Goal: Task Accomplishment & Management: Manage account settings

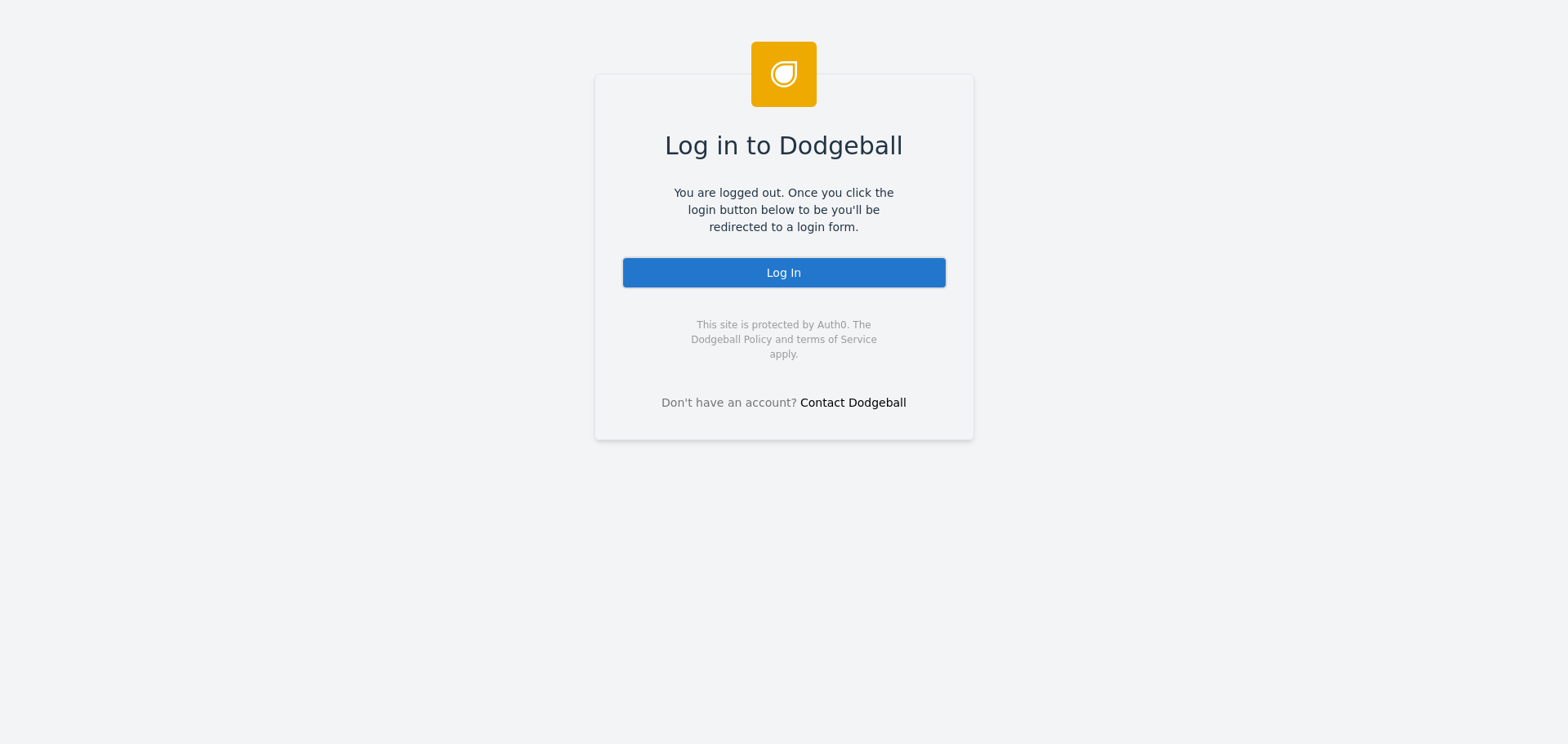
click at [737, 263] on div "Log In" at bounding box center [785, 272] width 326 height 32
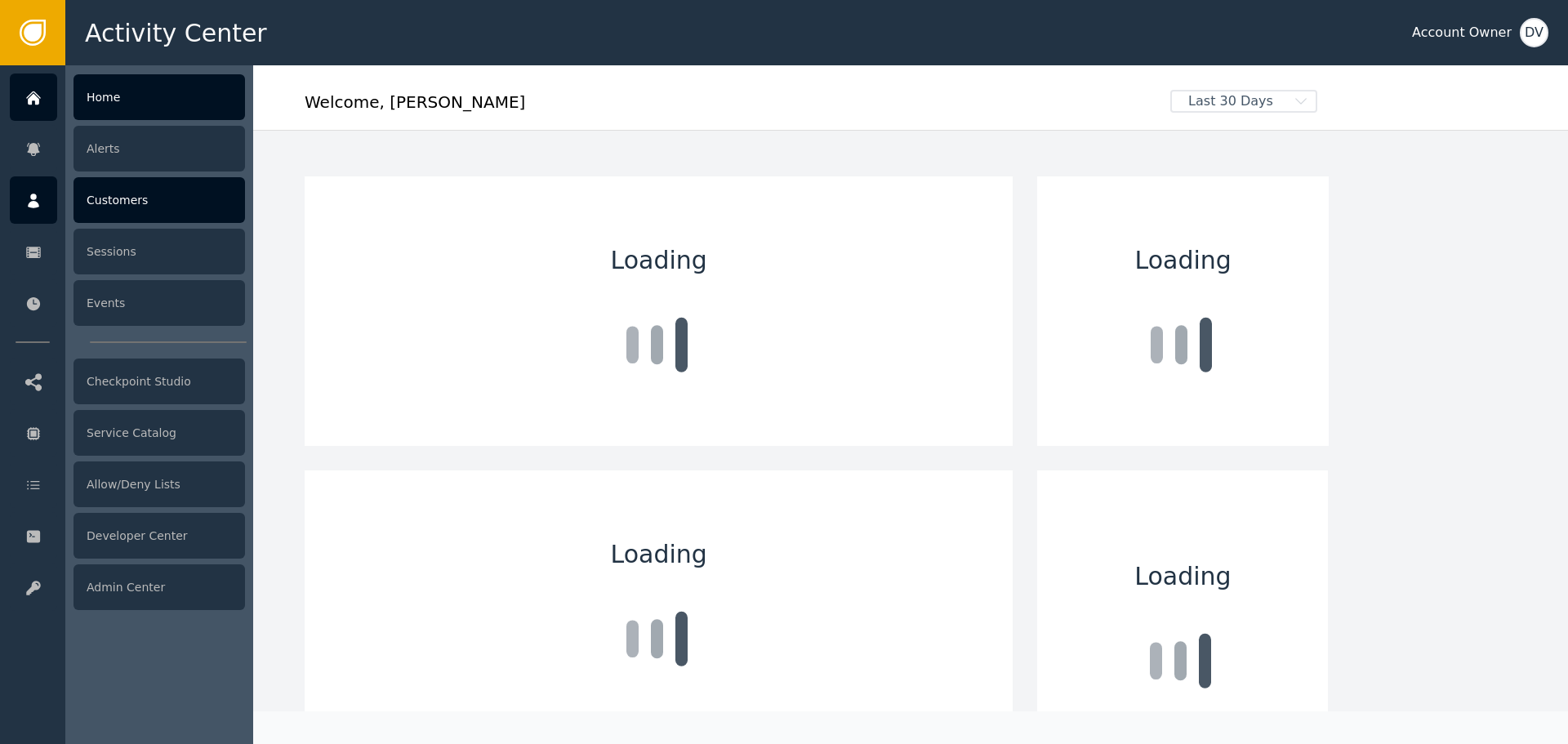
click at [114, 202] on div "Customers" at bounding box center [159, 201] width 172 height 46
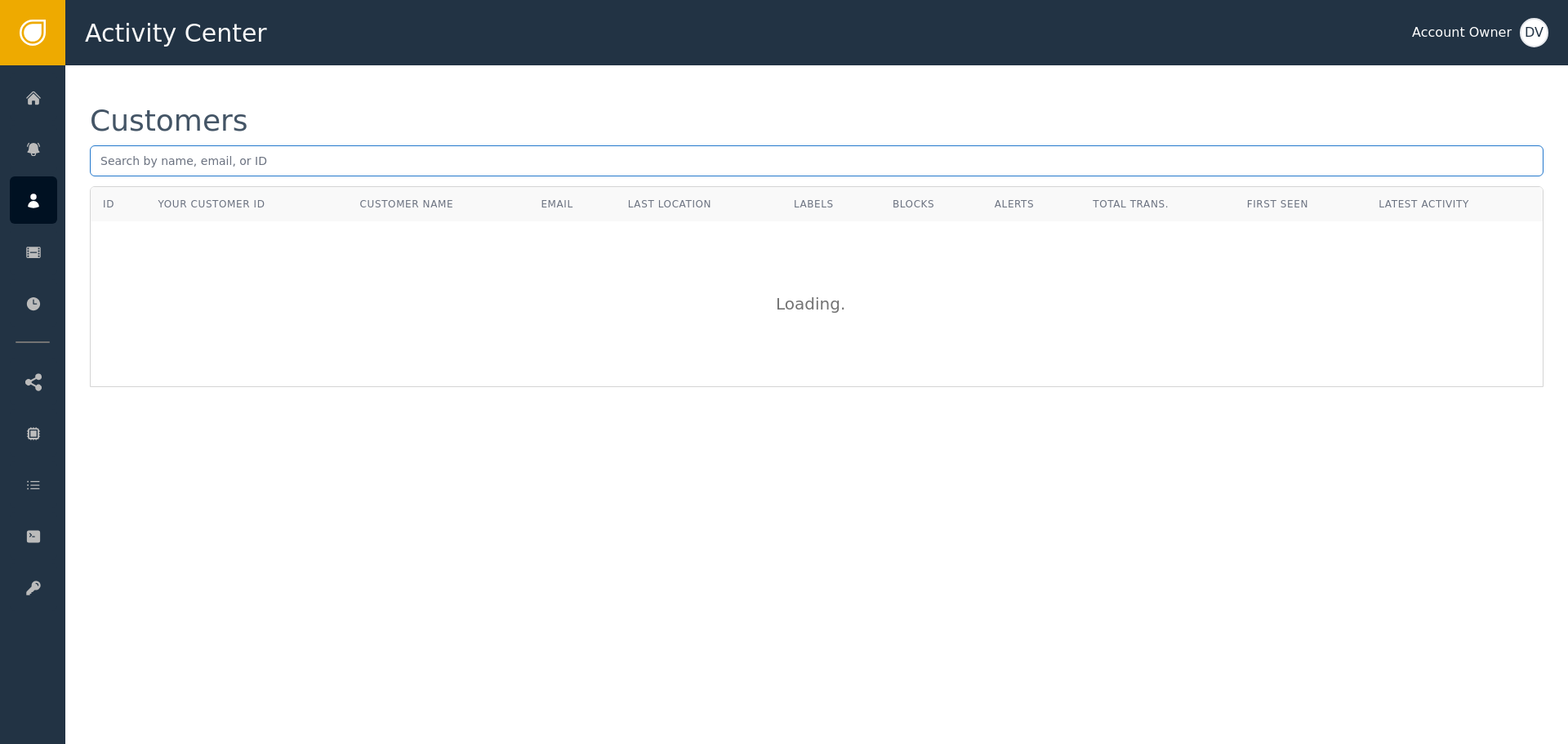
click at [307, 158] on input "text" at bounding box center [816, 161] width 1454 height 31
paste input "[EMAIL_ADDRESS][DOMAIN_NAME]"
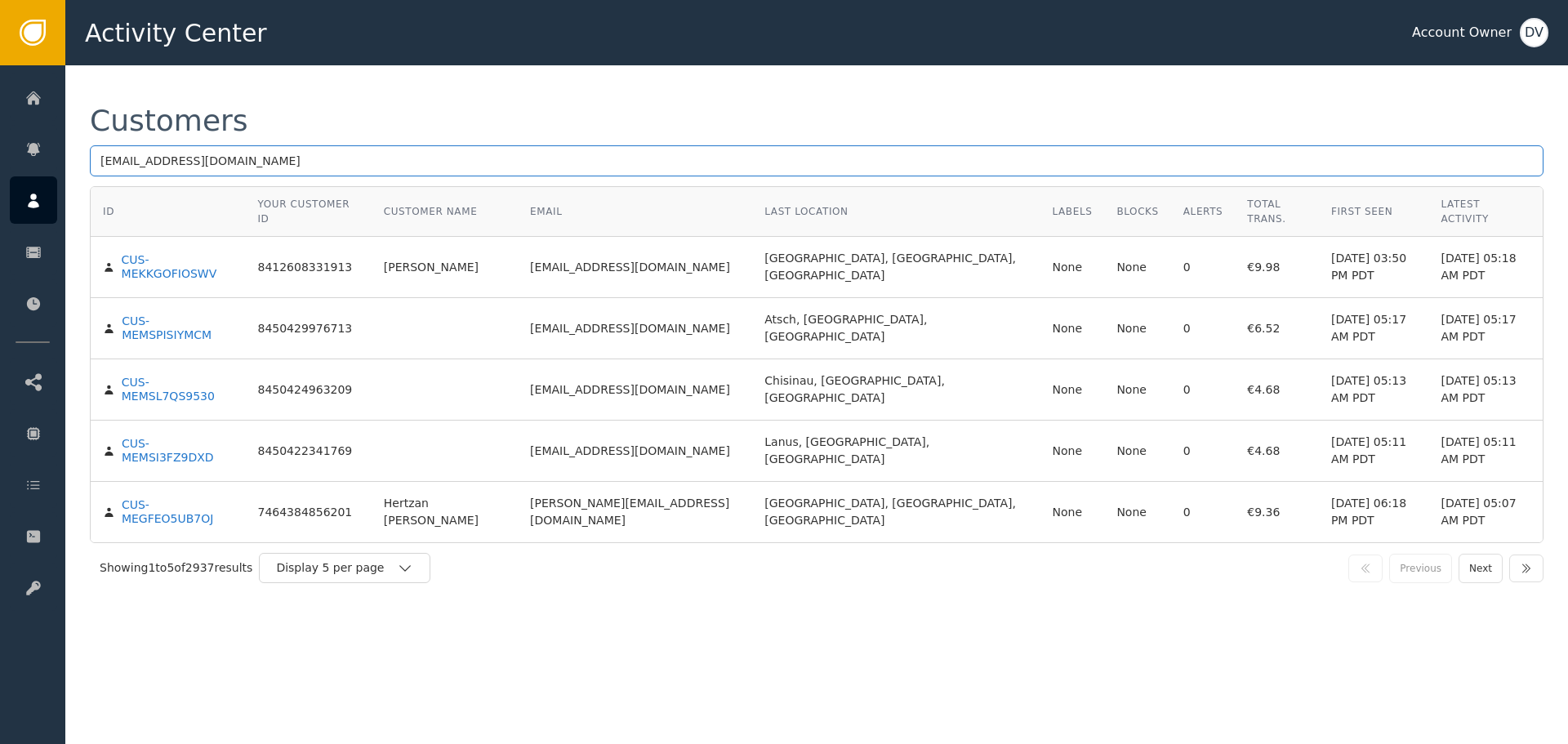
type input "[EMAIL_ADDRESS][DOMAIN_NAME]"
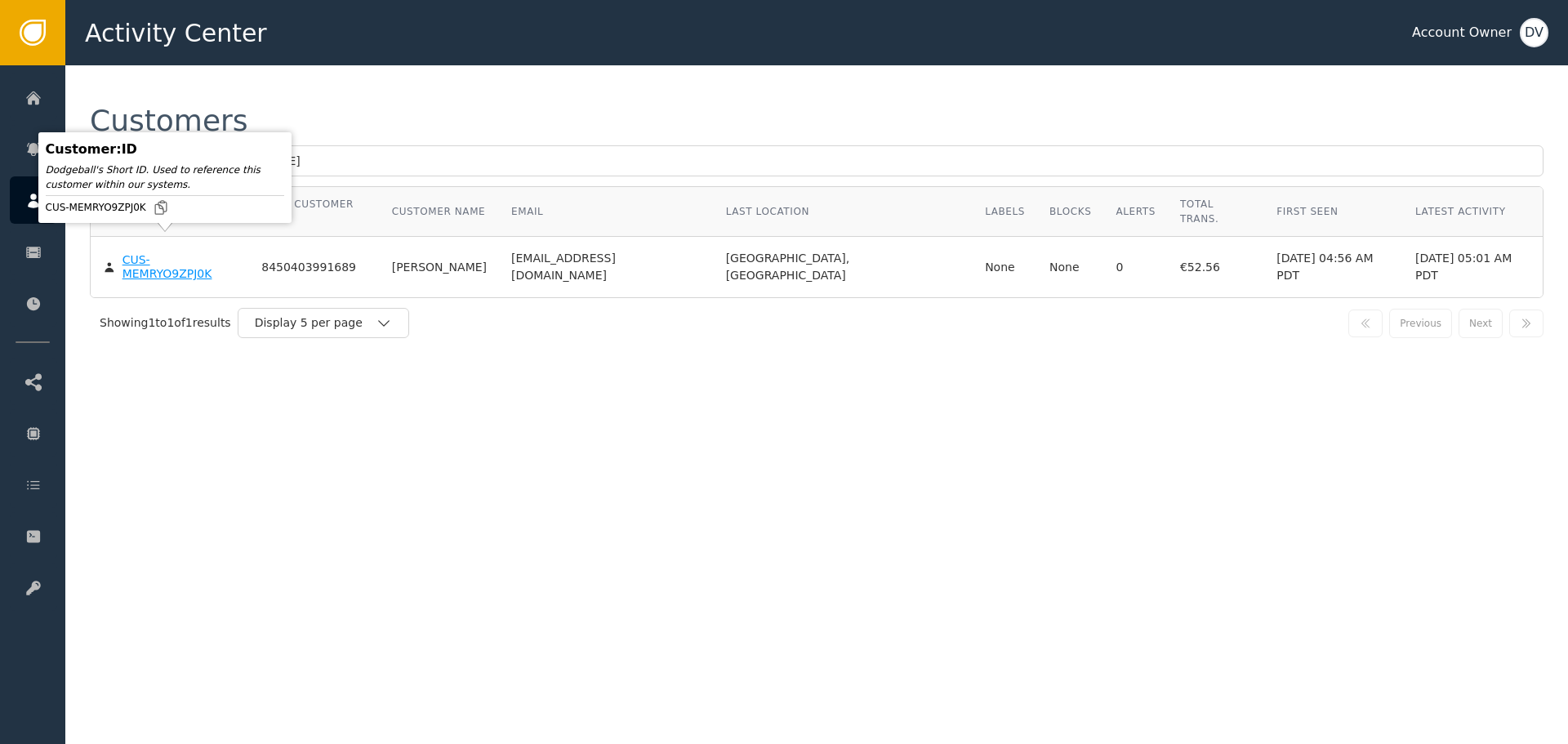
click at [149, 253] on div "CUS-MEMRYO9ZPJ0K" at bounding box center [179, 267] width 115 height 28
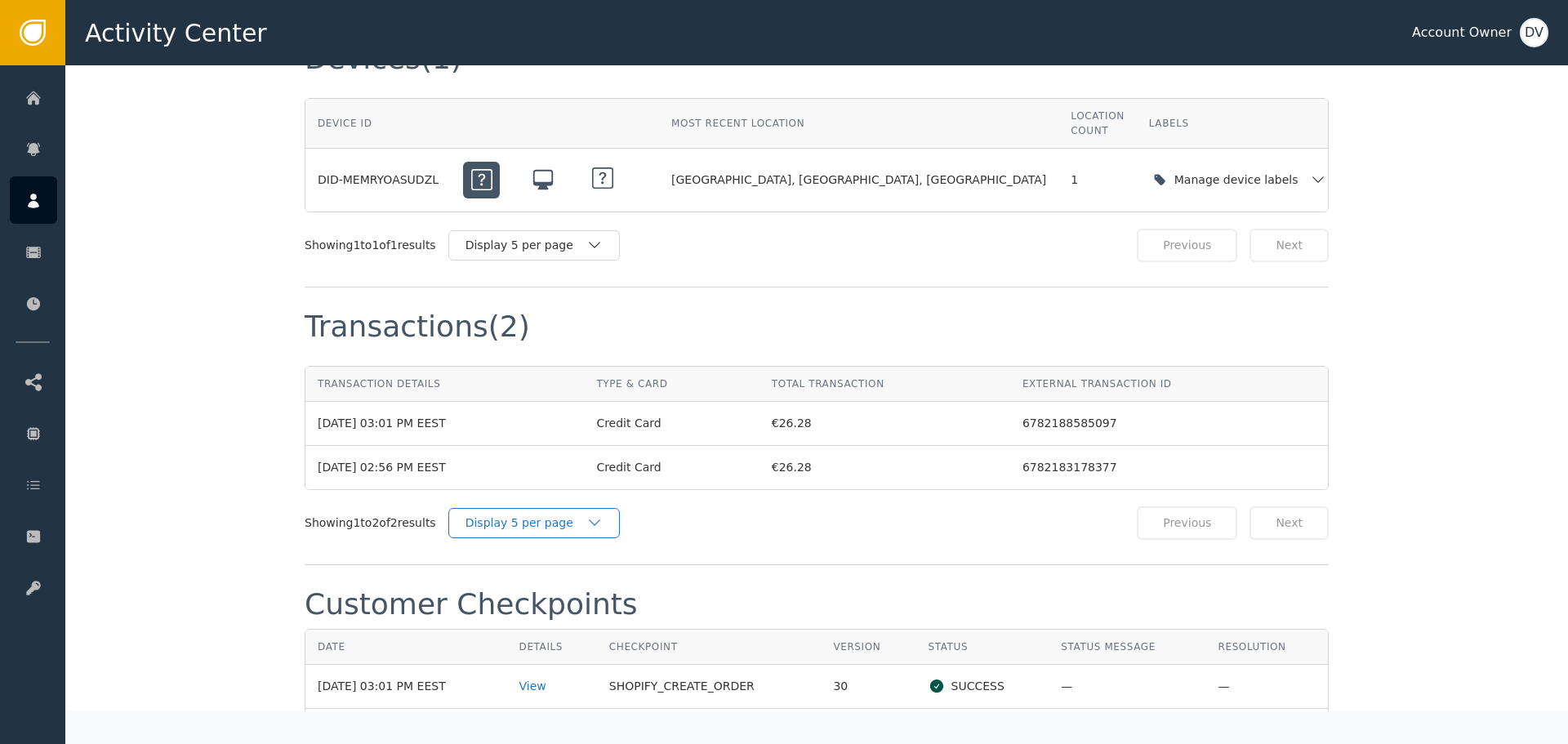
scroll to position [1389, 0]
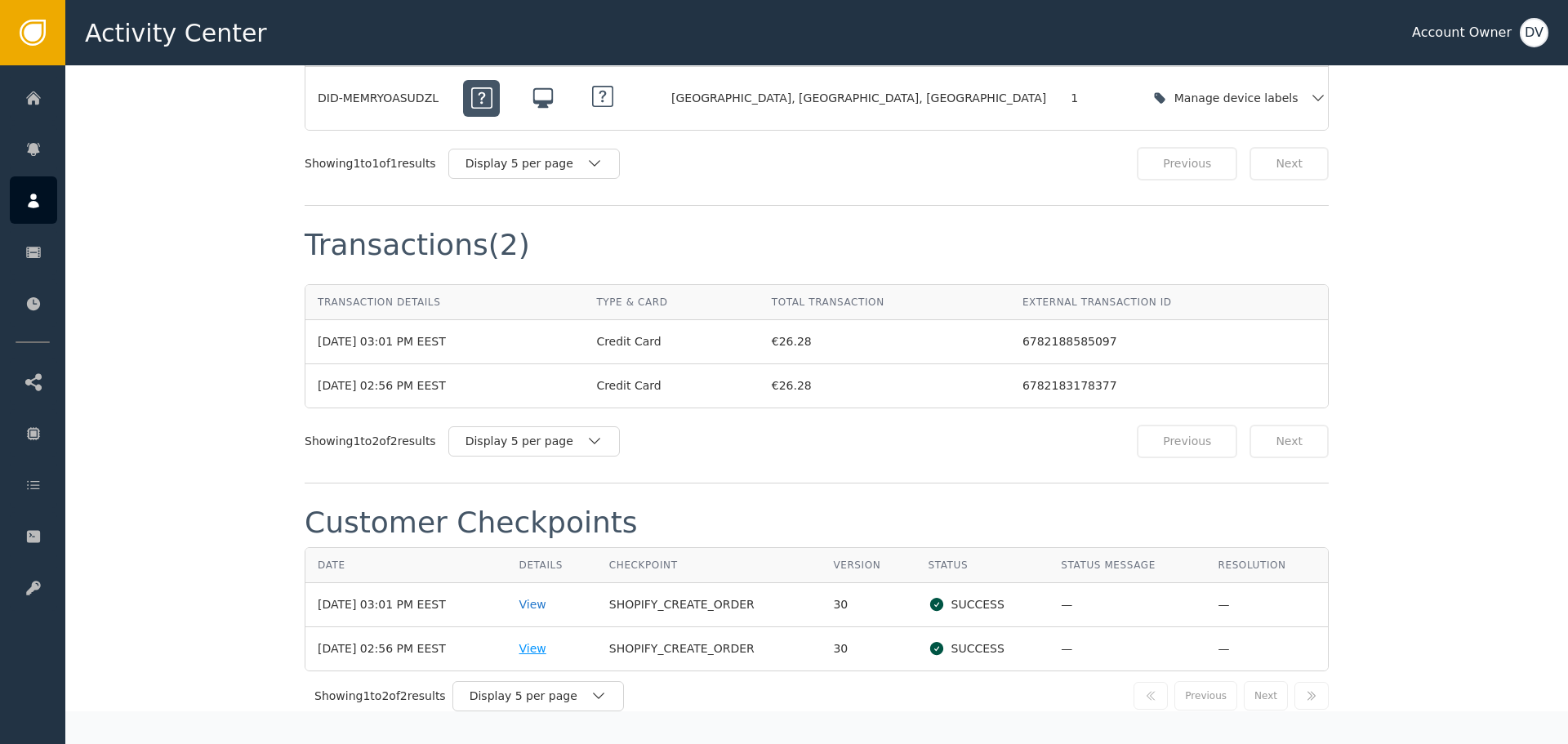
click at [551, 641] on div "View" at bounding box center [552, 649] width 66 height 17
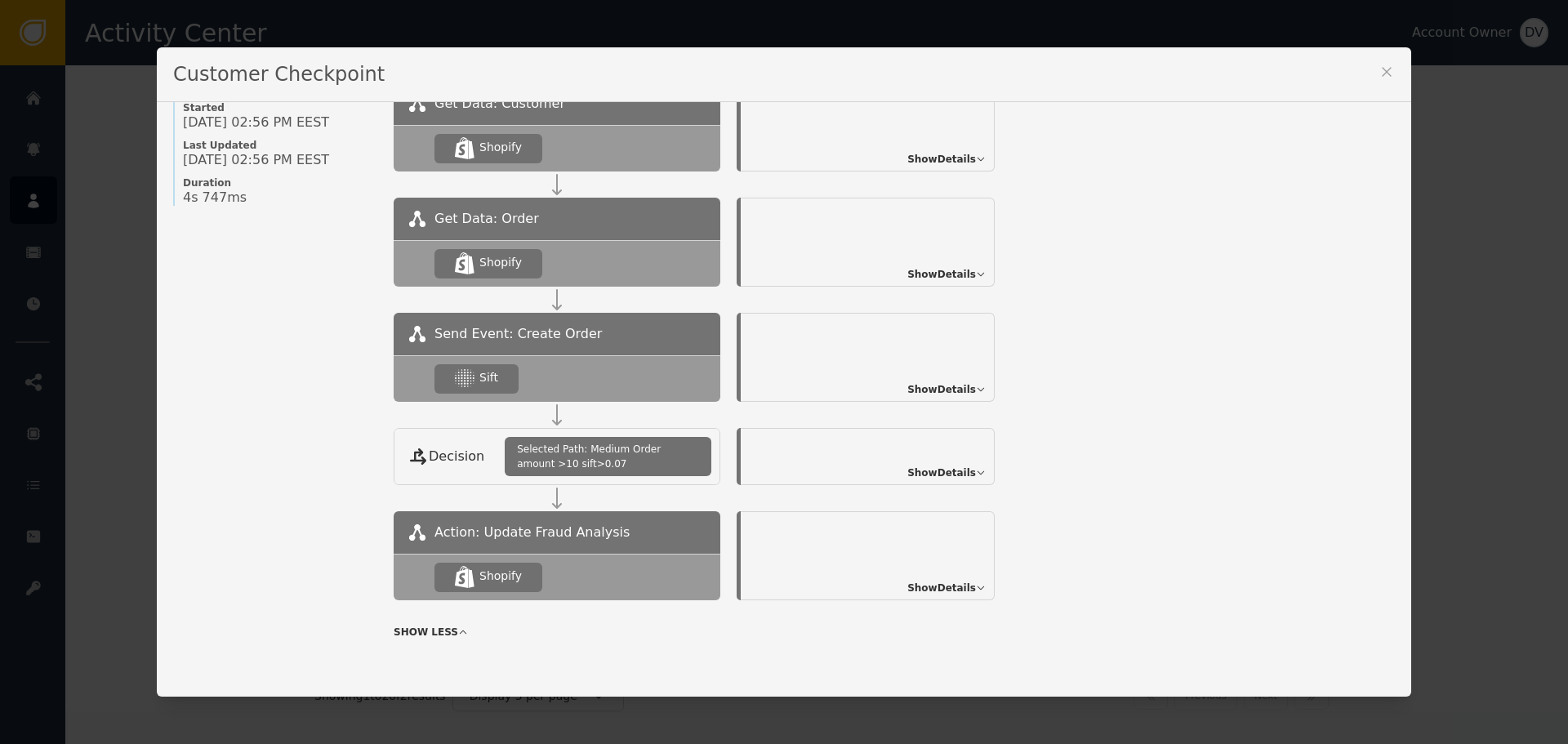
scroll to position [193, 0]
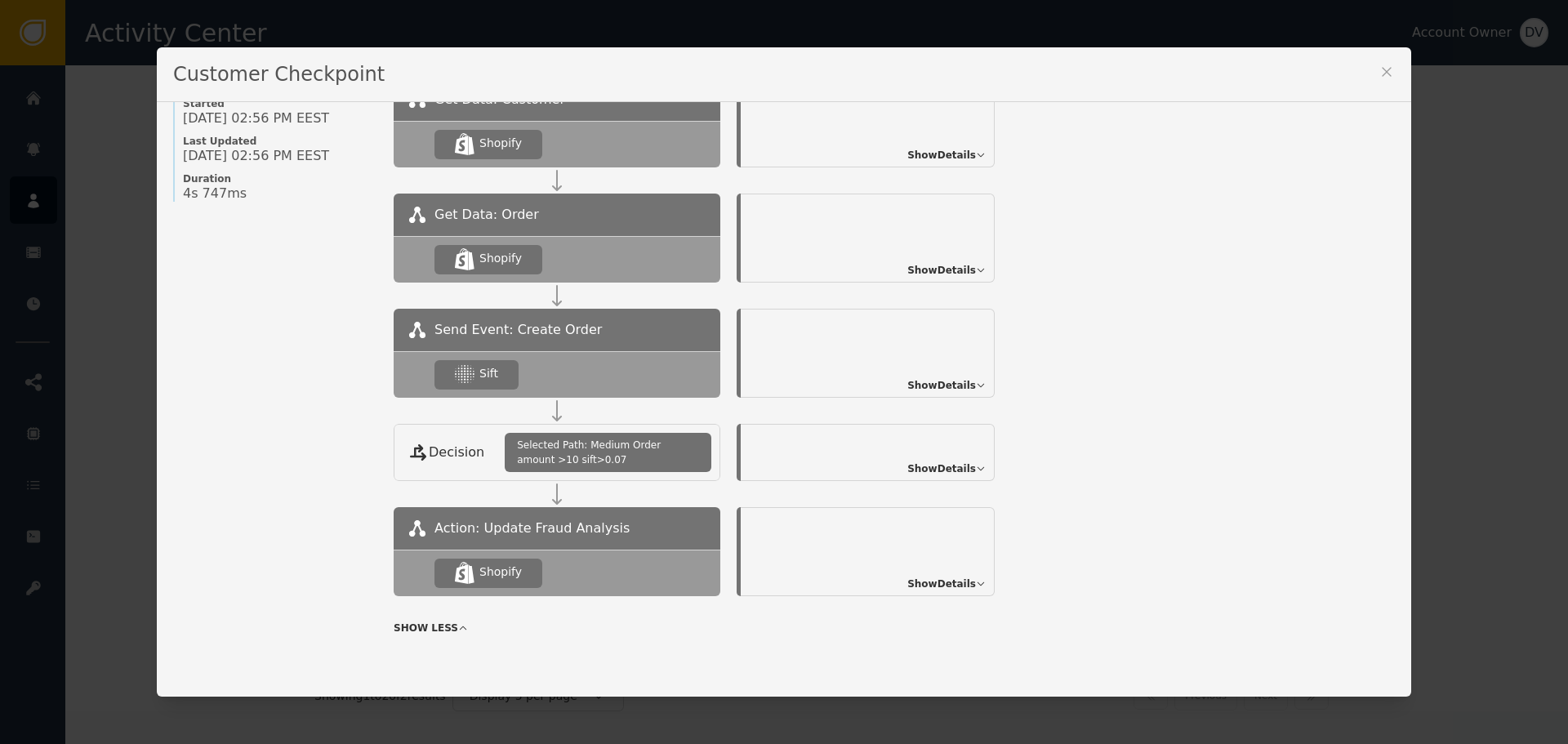
click at [950, 387] on span "Show Details" at bounding box center [941, 385] width 68 height 15
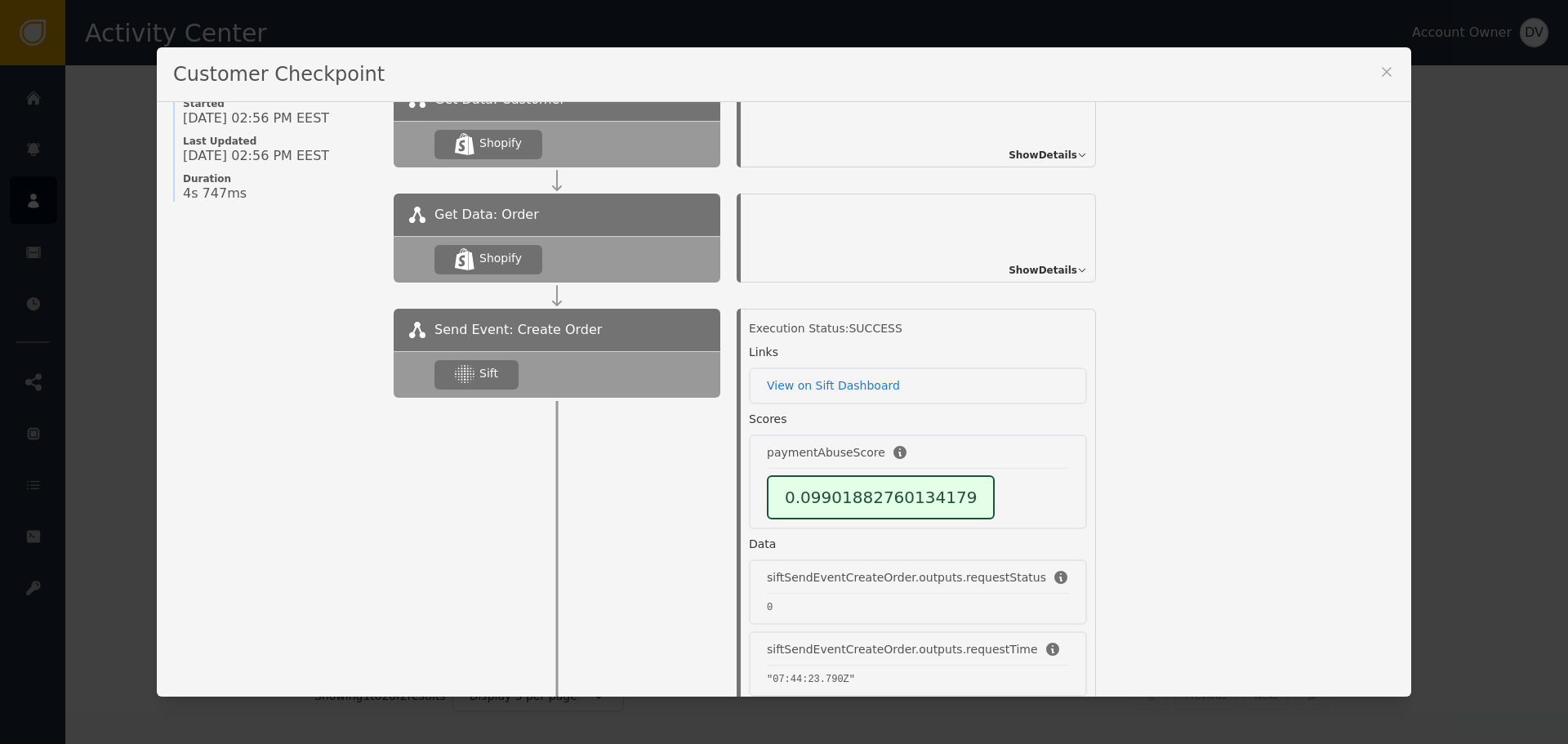
click at [1384, 70] on icon at bounding box center [1386, 72] width 16 height 16
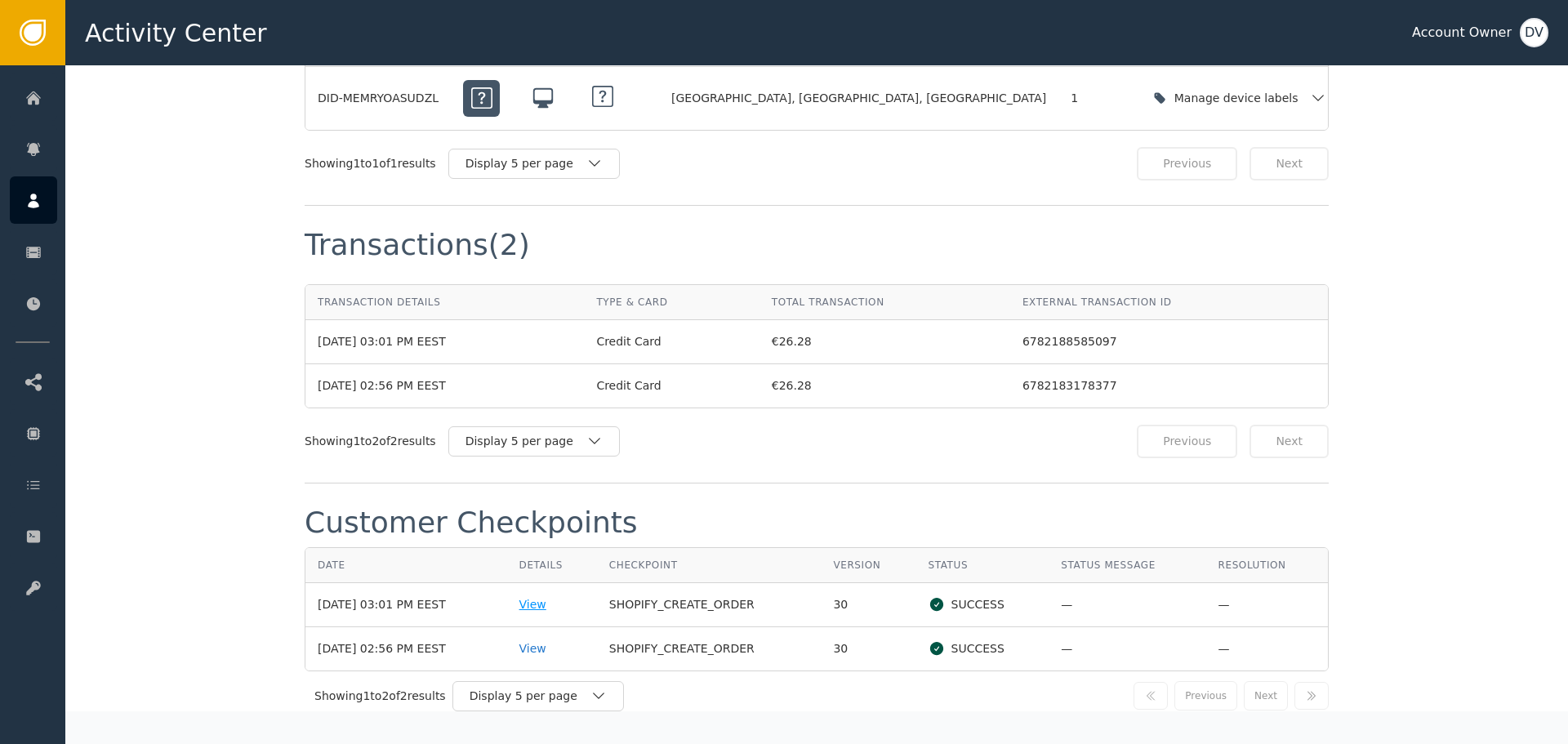
click at [553, 596] on div "View" at bounding box center [552, 605] width 66 height 17
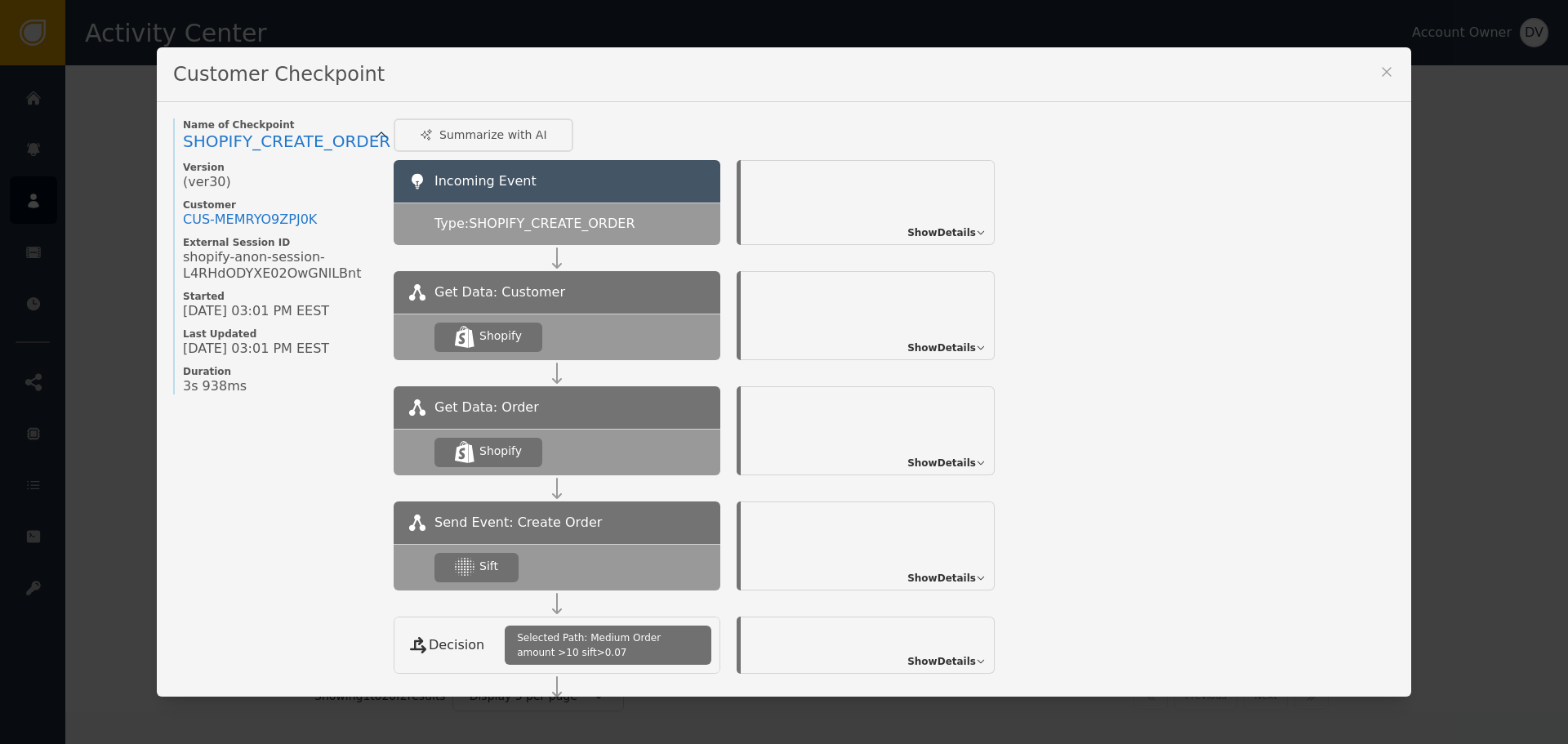
click at [949, 574] on span "Show Details" at bounding box center [941, 577] width 68 height 15
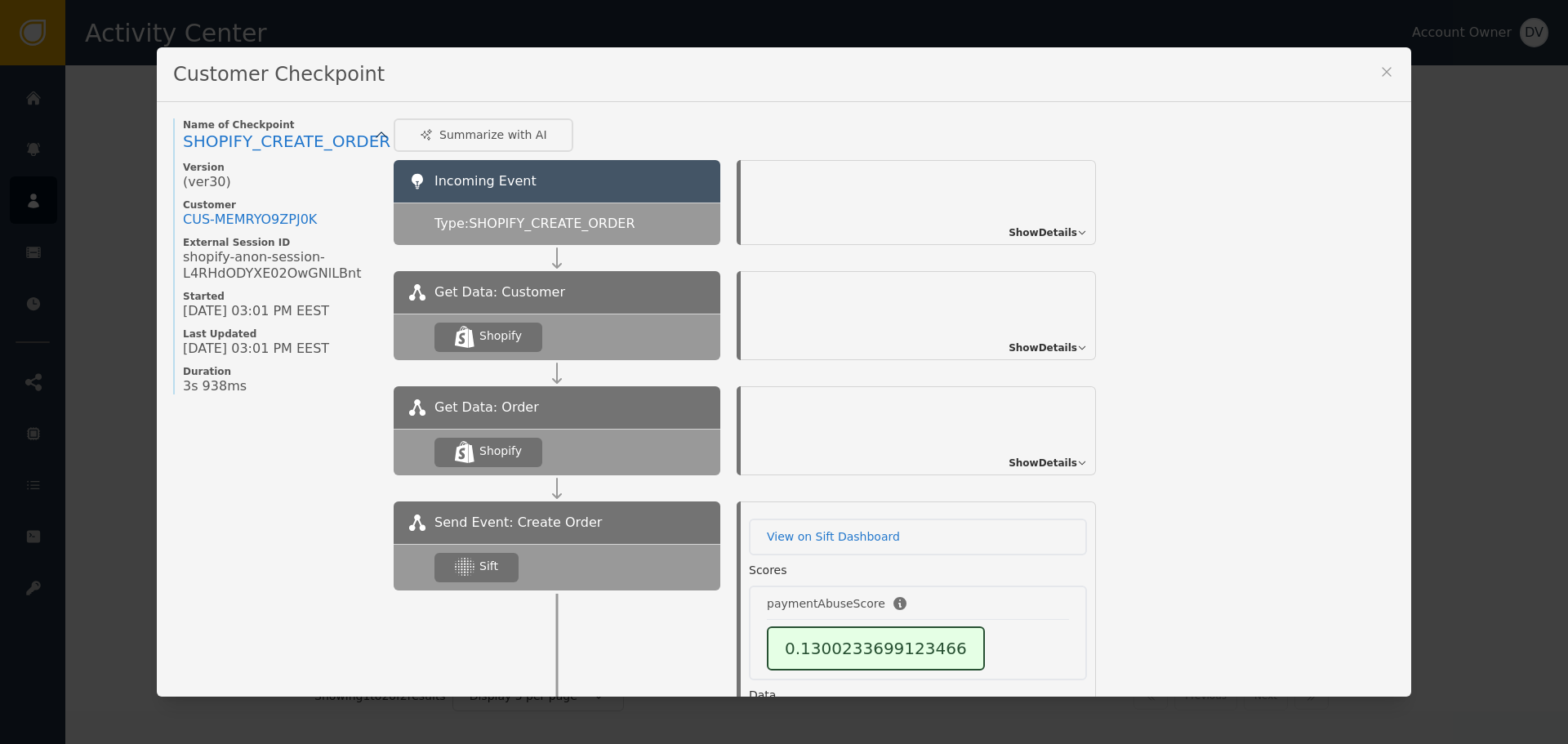
scroll to position [62, 0]
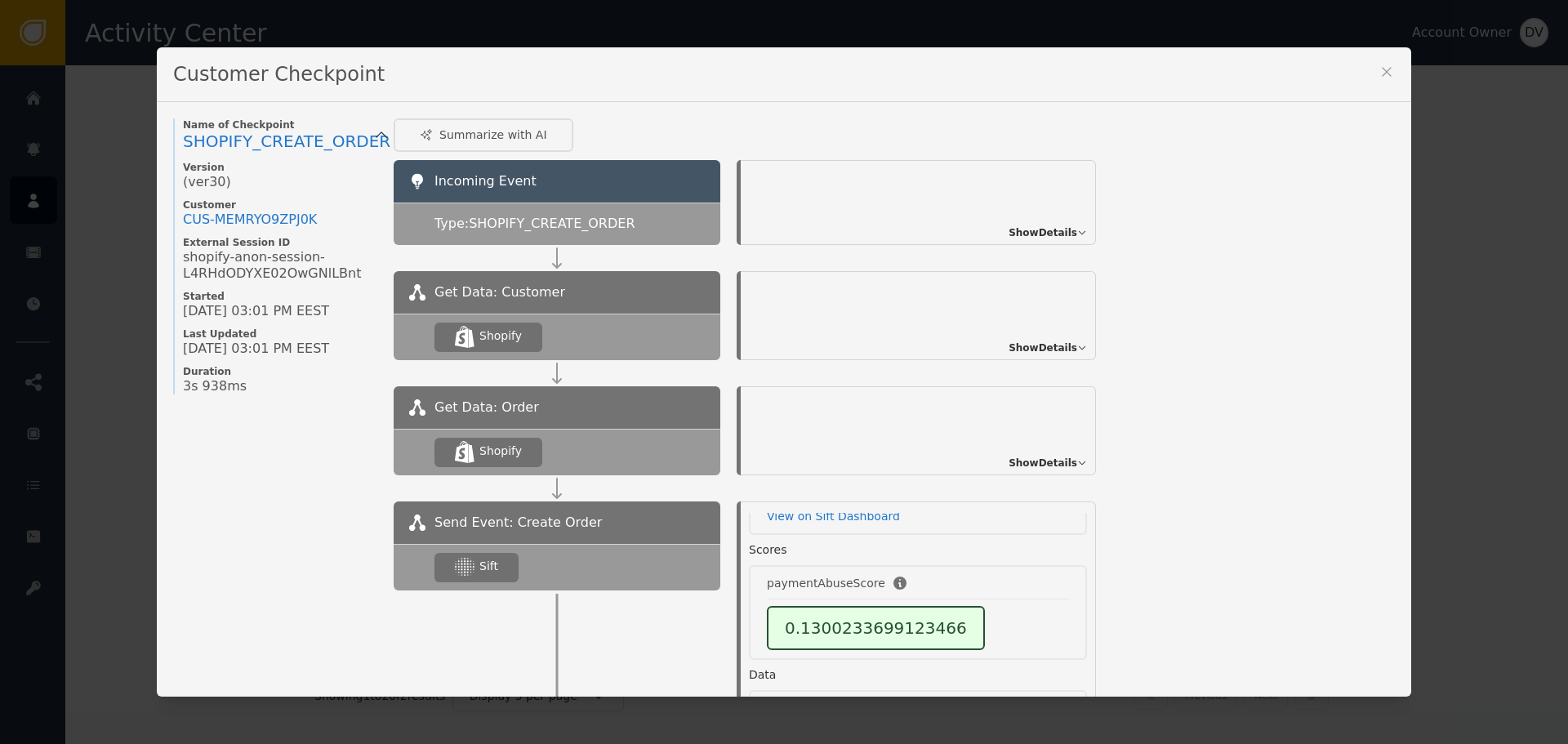
click at [1389, 73] on icon at bounding box center [1386, 72] width 16 height 16
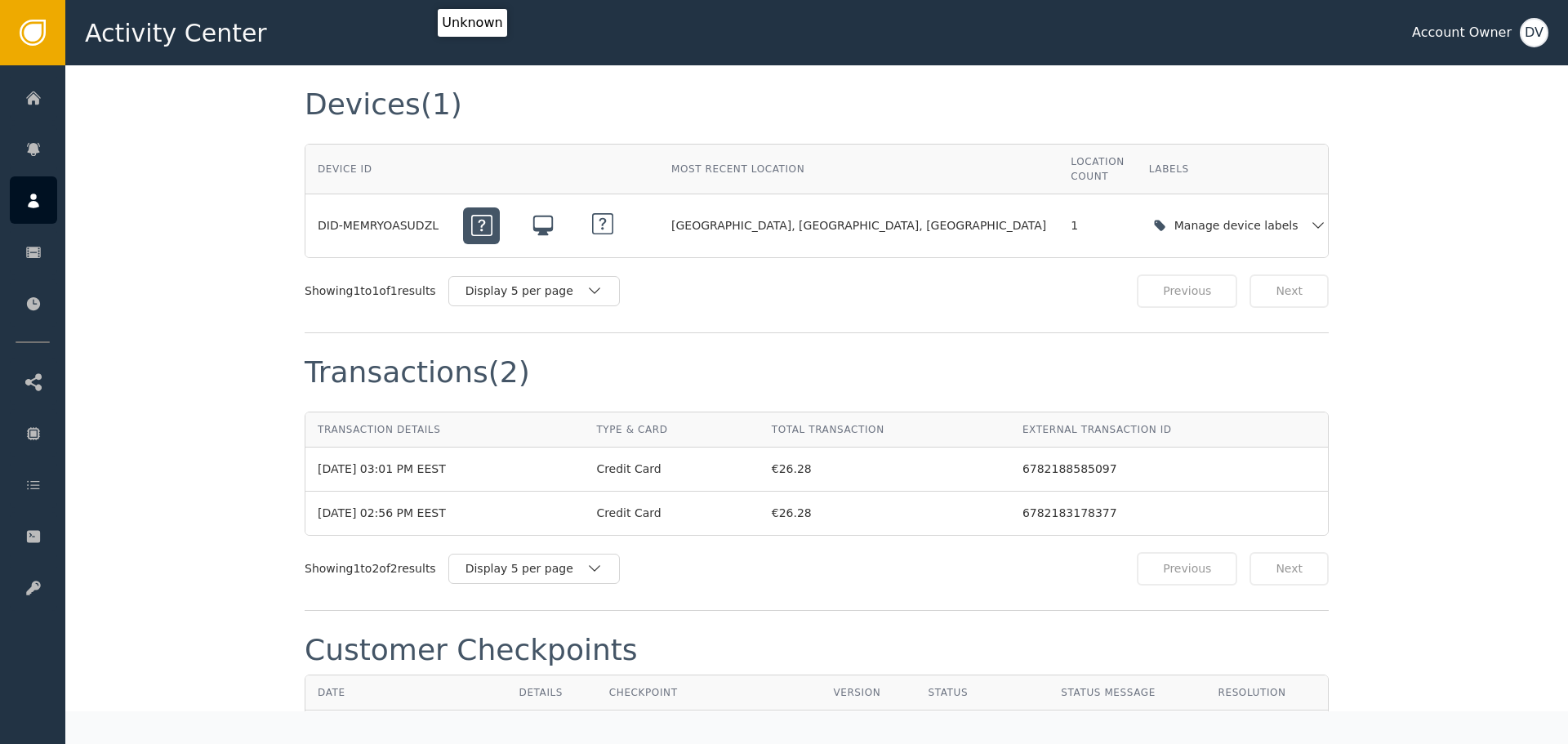
scroll to position [1062, 0]
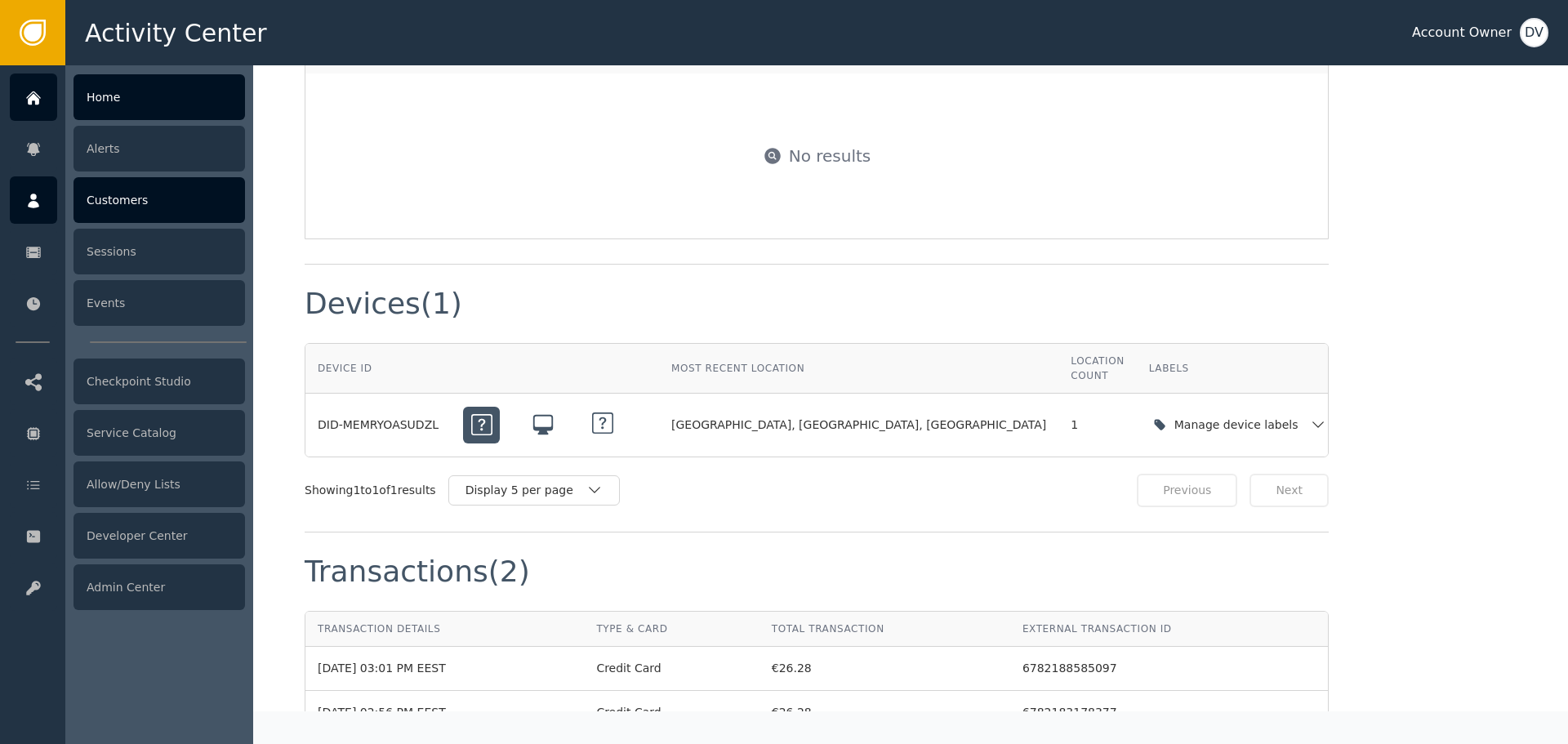
click at [52, 101] on div at bounding box center [32, 97] width 47 height 47
